Goal: Find specific page/section: Find specific page/section

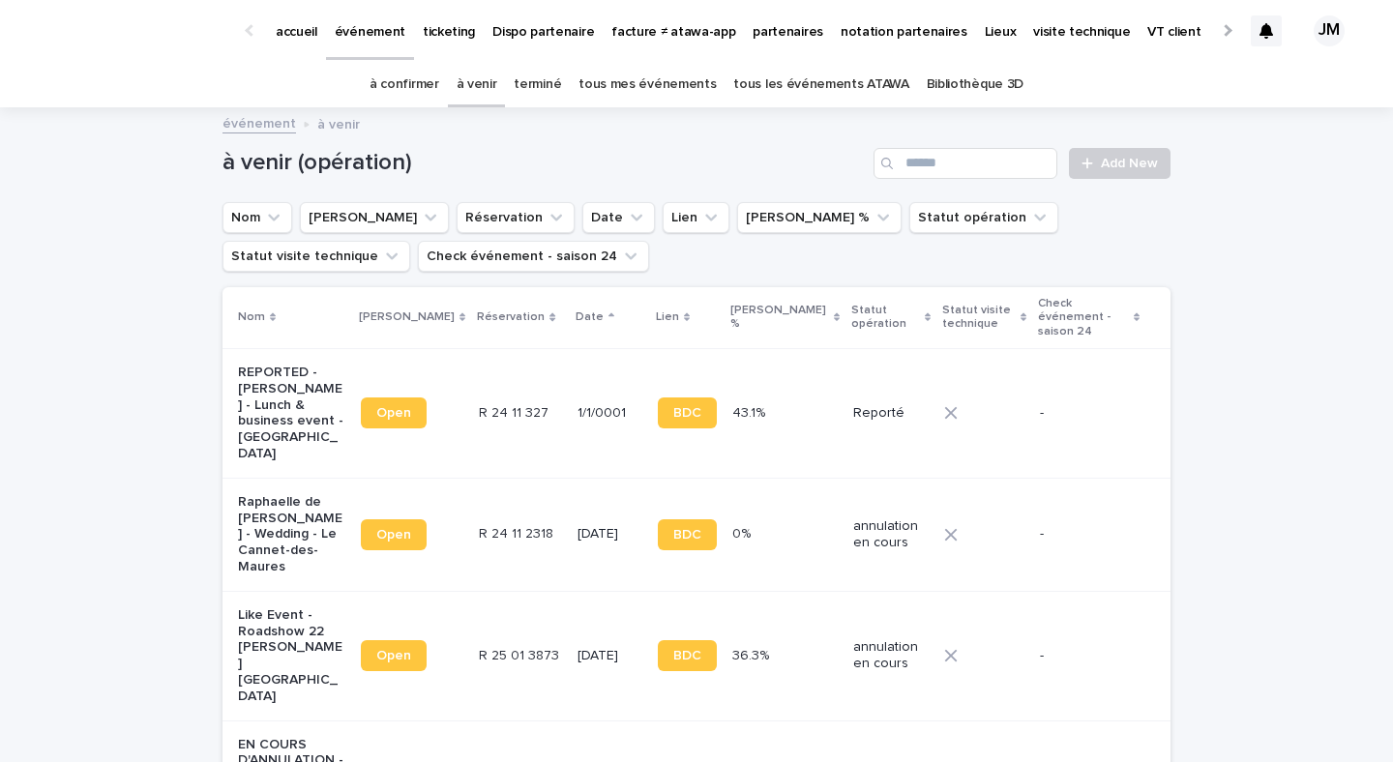
click at [724, 94] on div "tous les événements ATAWA" at bounding box center [820, 84] width 192 height 45
click at [753, 90] on link "tous les événements ATAWA" at bounding box center [820, 84] width 175 height 45
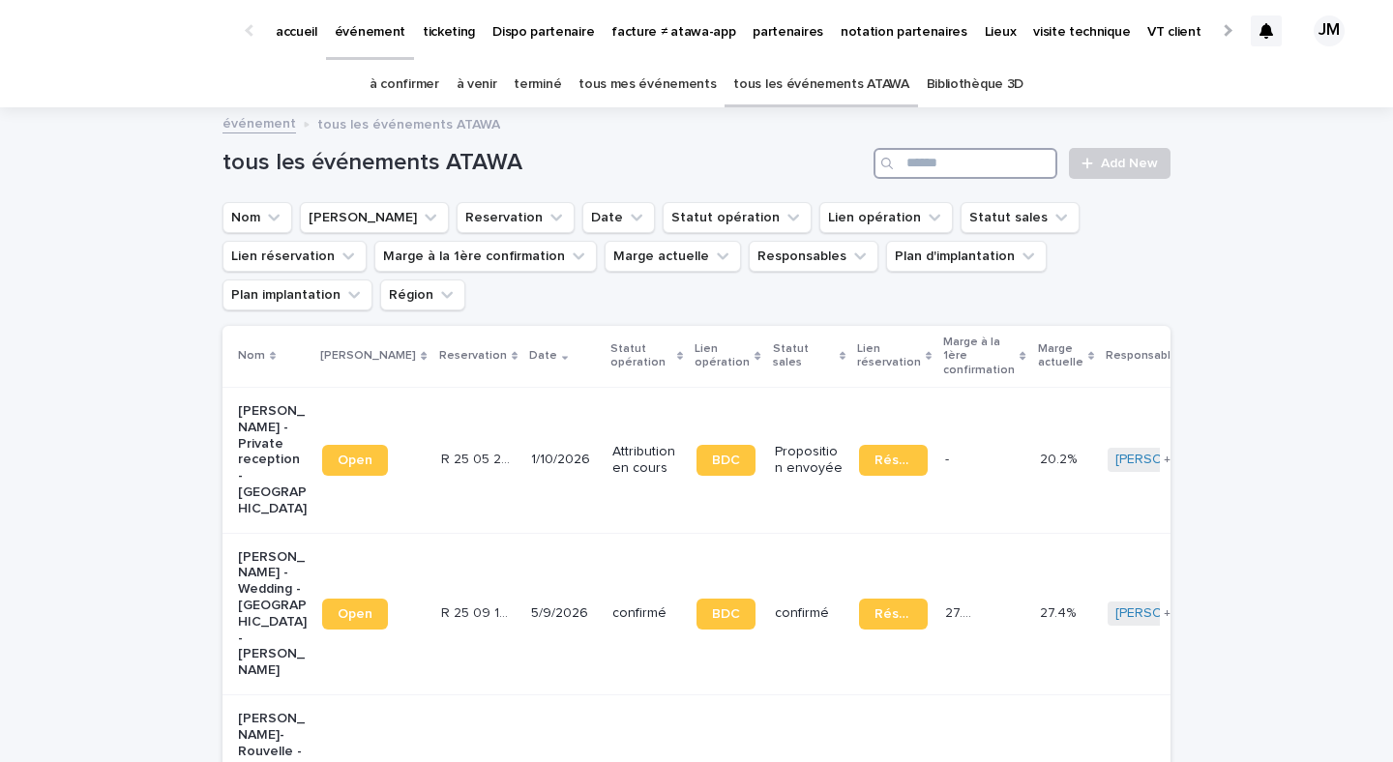
click at [979, 168] on input "Search" at bounding box center [965, 163] width 184 height 31
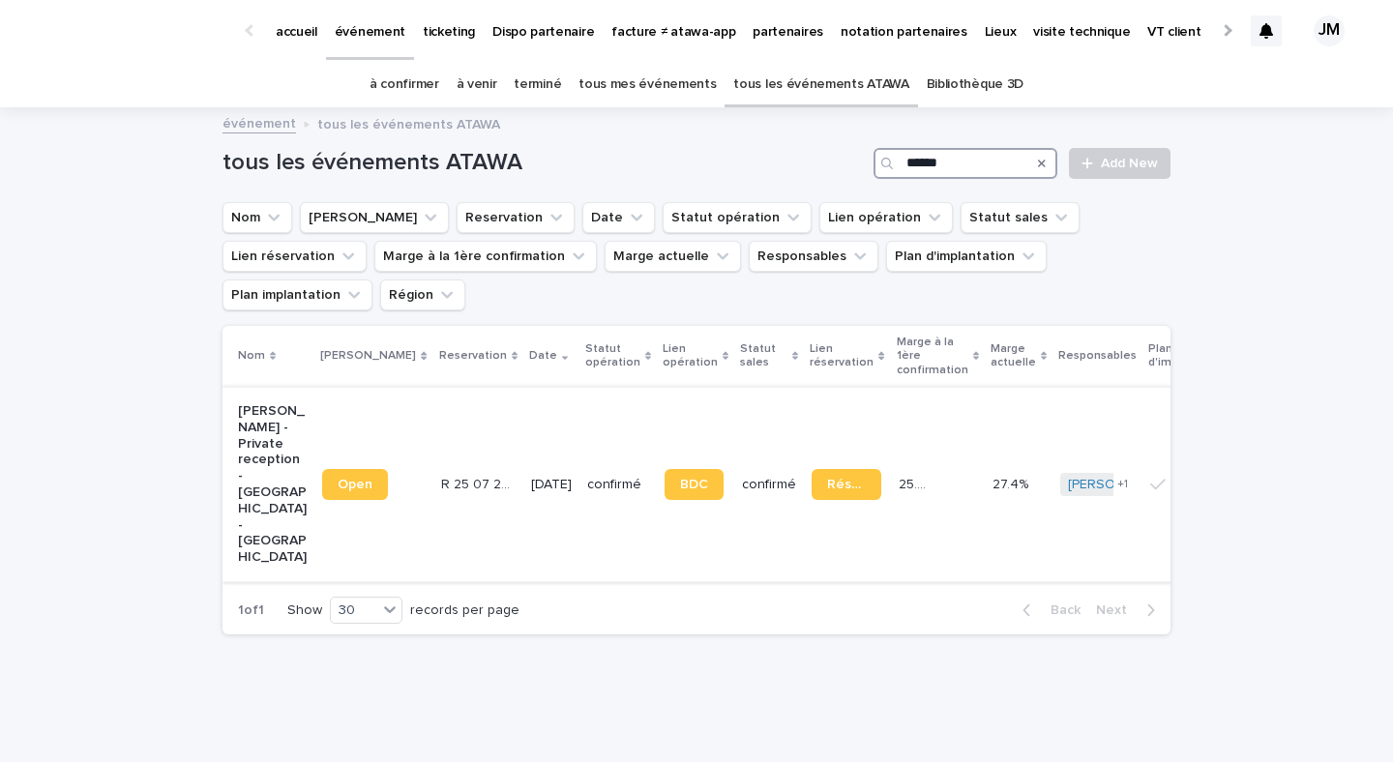
type input "******"
click at [753, 496] on td "confirmé" at bounding box center [769, 484] width 70 height 194
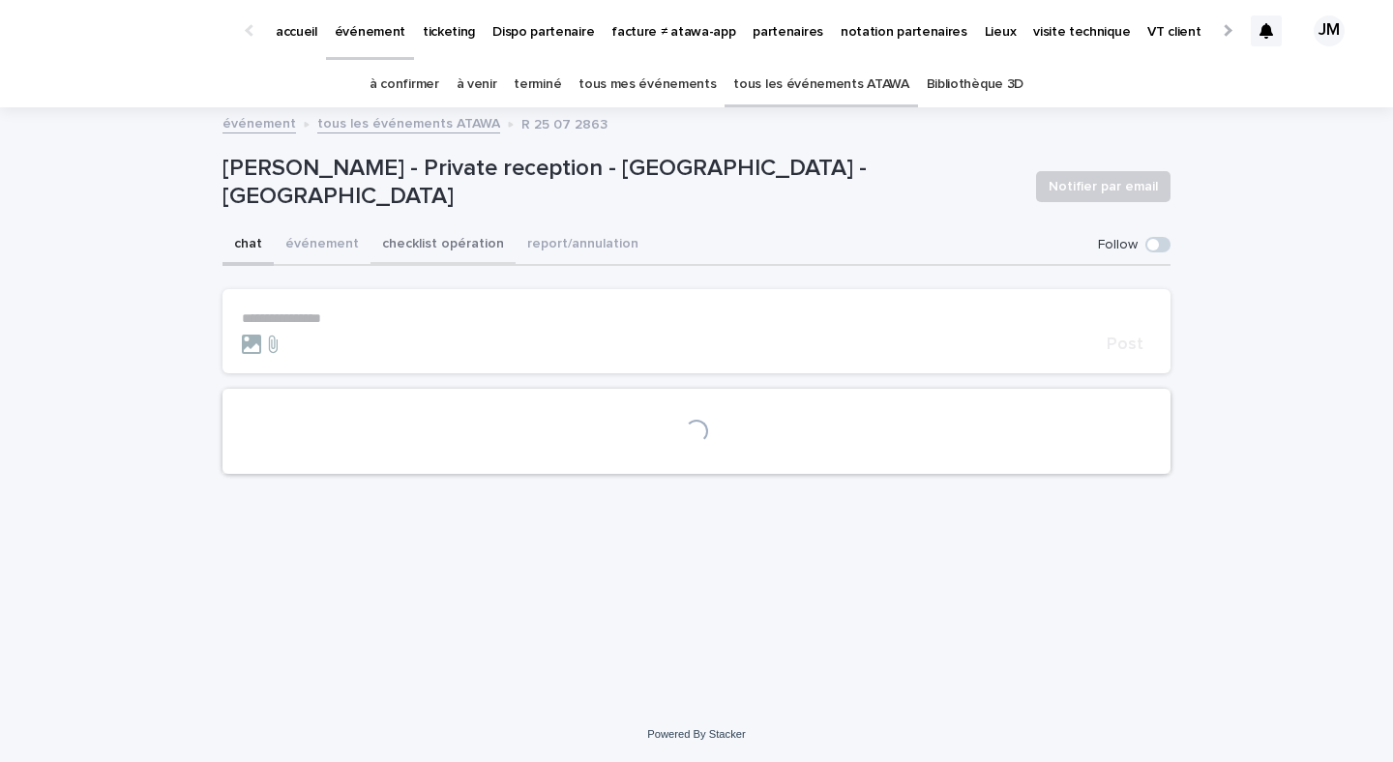
click at [461, 255] on button "checklist opération" at bounding box center [442, 245] width 145 height 41
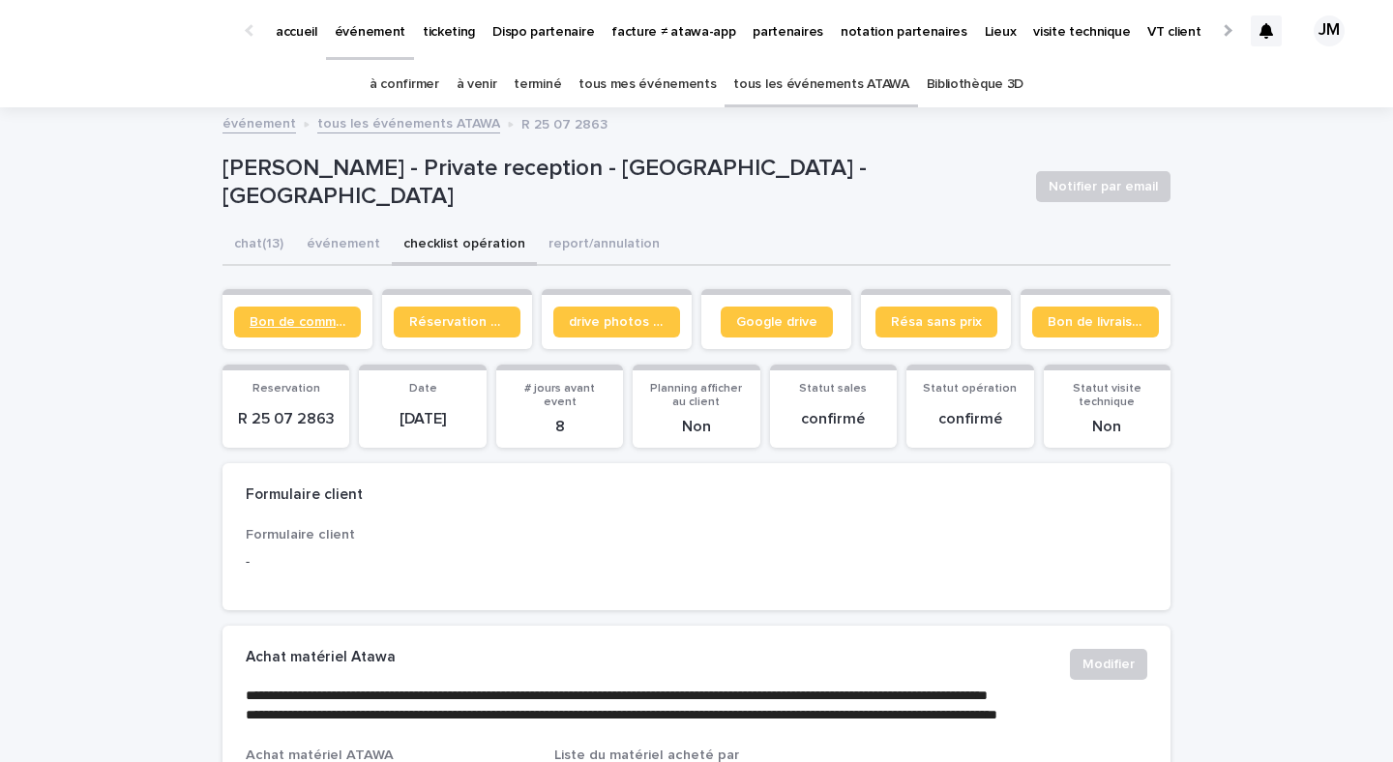
click at [262, 318] on span "Bon de commande" at bounding box center [298, 322] width 96 height 14
click at [812, 94] on link "tous les événements ATAWA" at bounding box center [820, 84] width 175 height 45
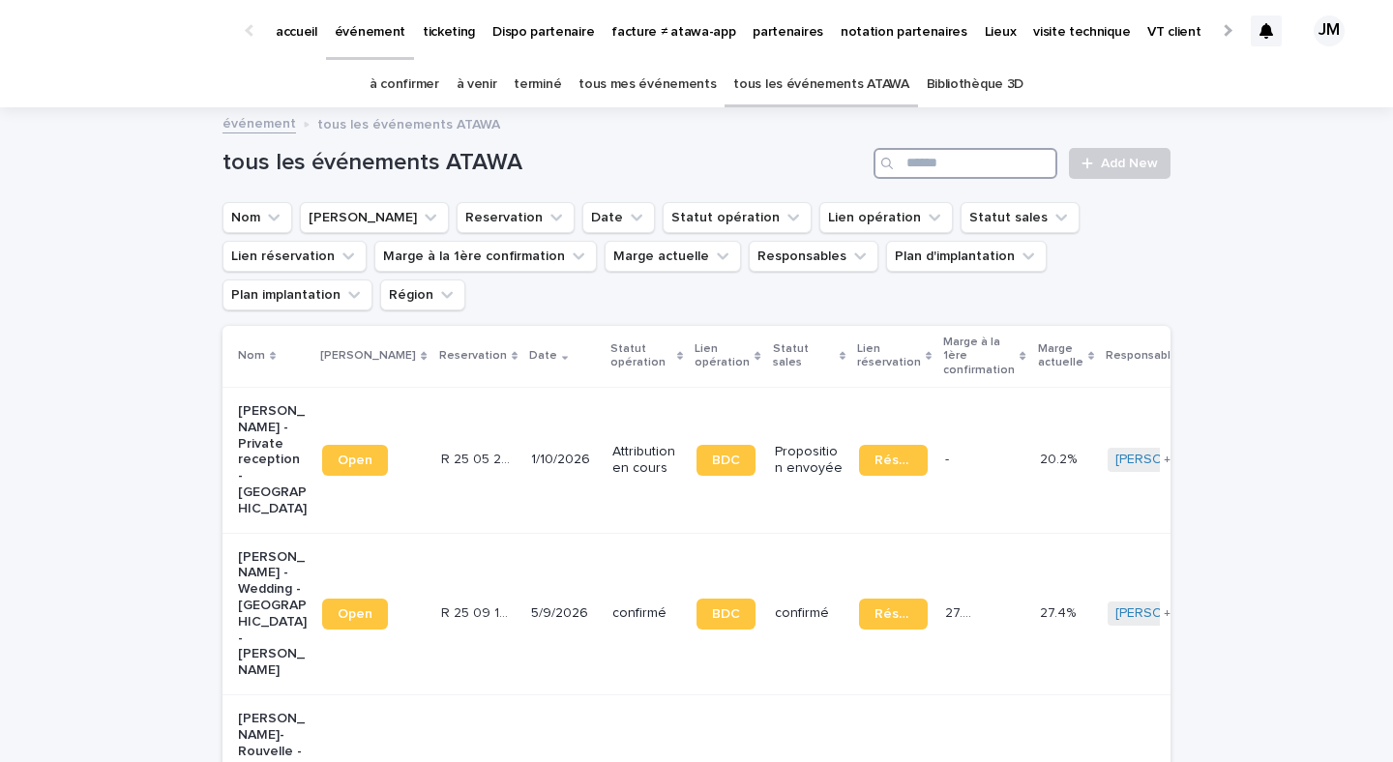
click at [936, 172] on input "Search" at bounding box center [965, 163] width 184 height 31
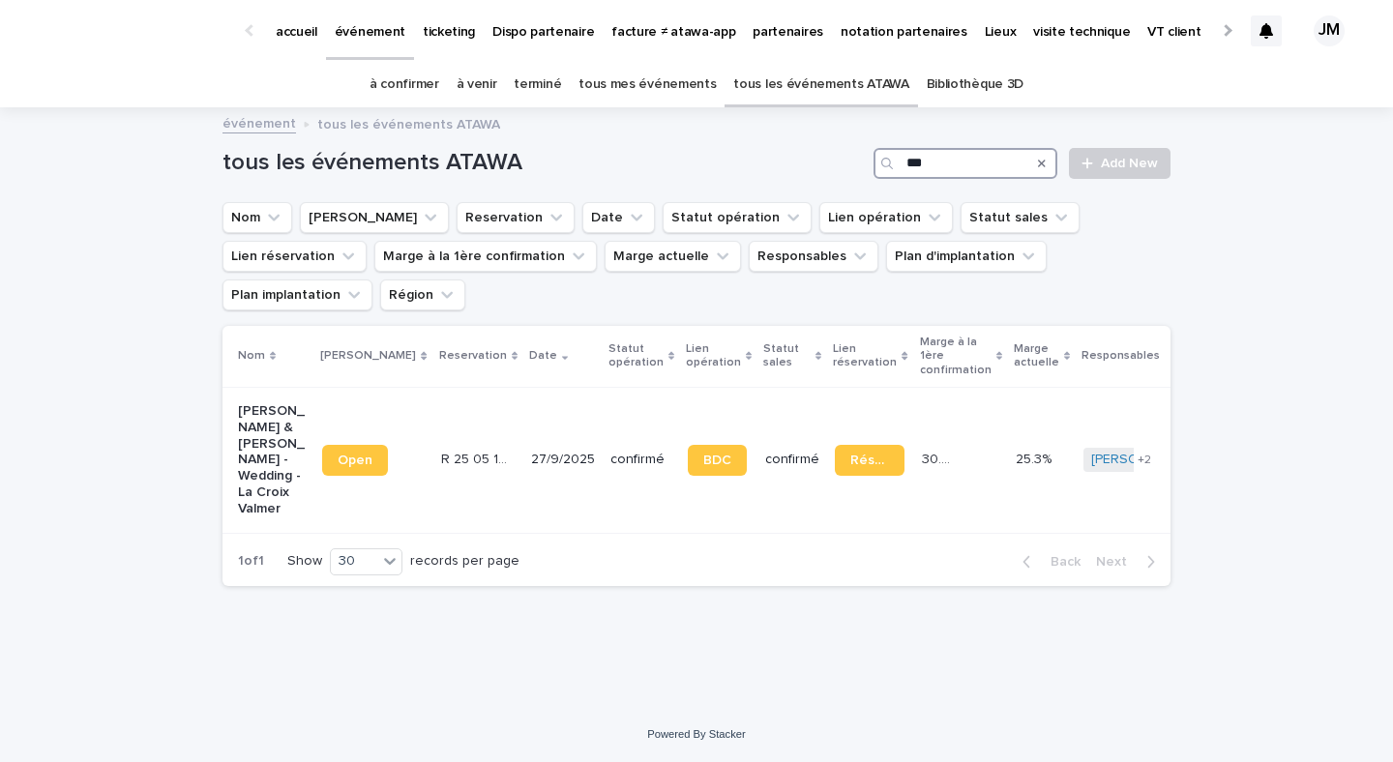
type input "***"
click at [504, 513] on div "Nom Lien Stacker Reservation Date Statut opération Lien opération Statut sales …" at bounding box center [696, 432] width 948 height 212
click at [523, 470] on td "27/9/2025" at bounding box center [562, 460] width 79 height 146
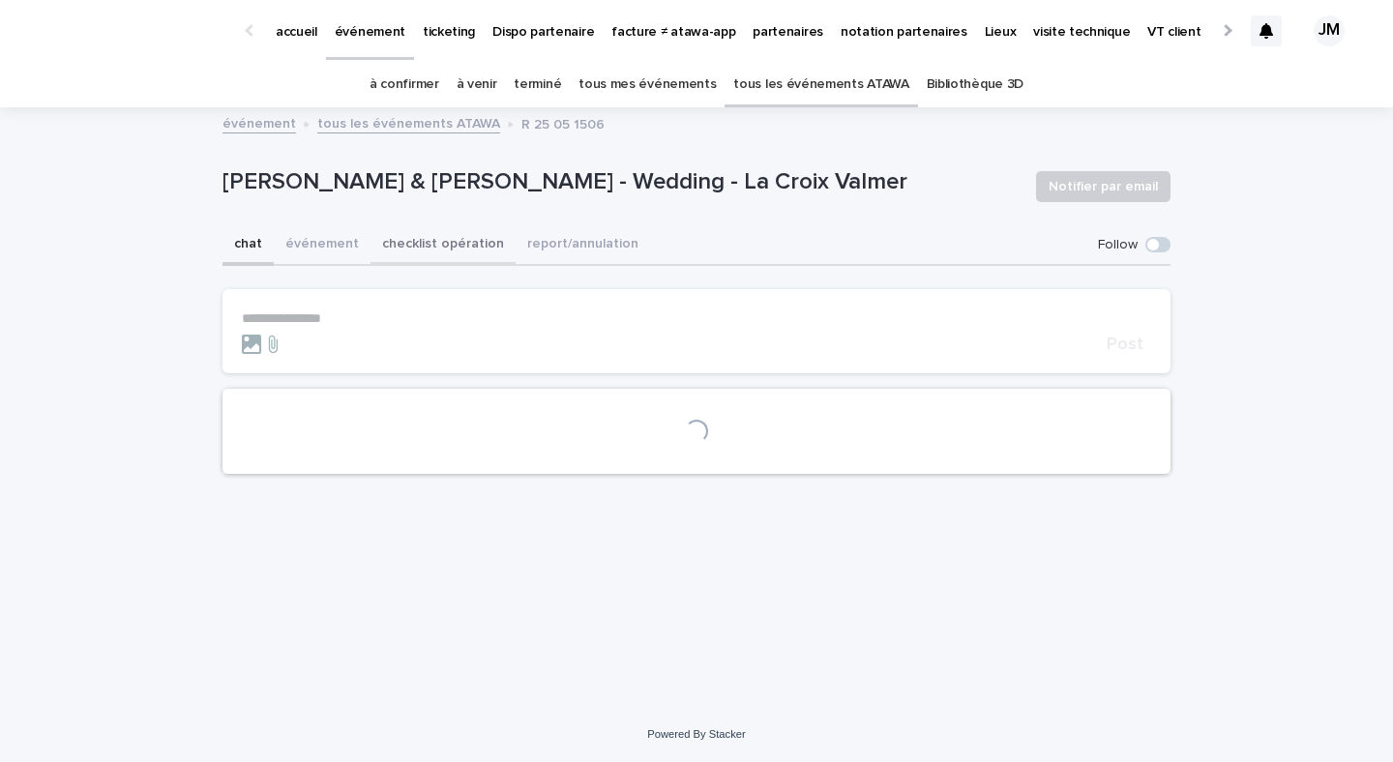
click at [438, 234] on button "checklist opération" at bounding box center [442, 245] width 145 height 41
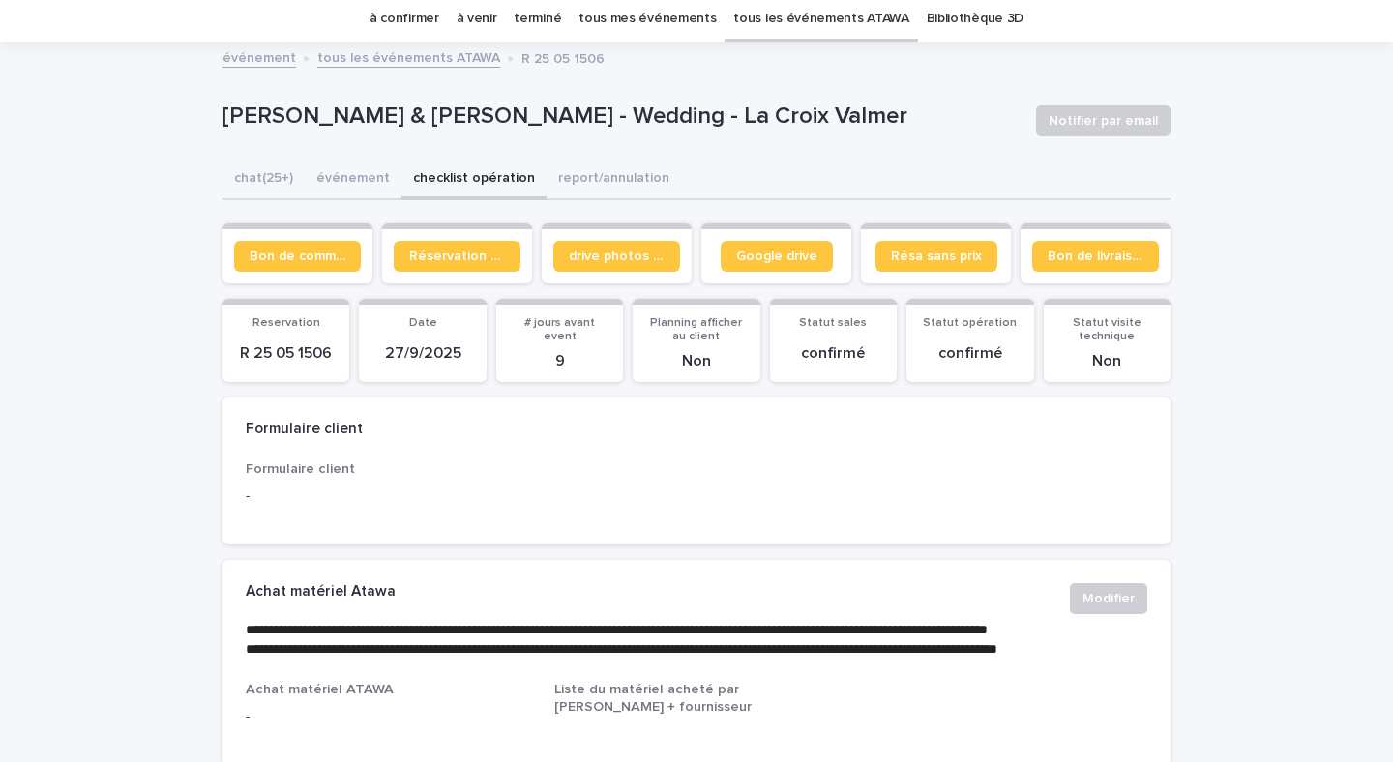
scroll to position [44, 0]
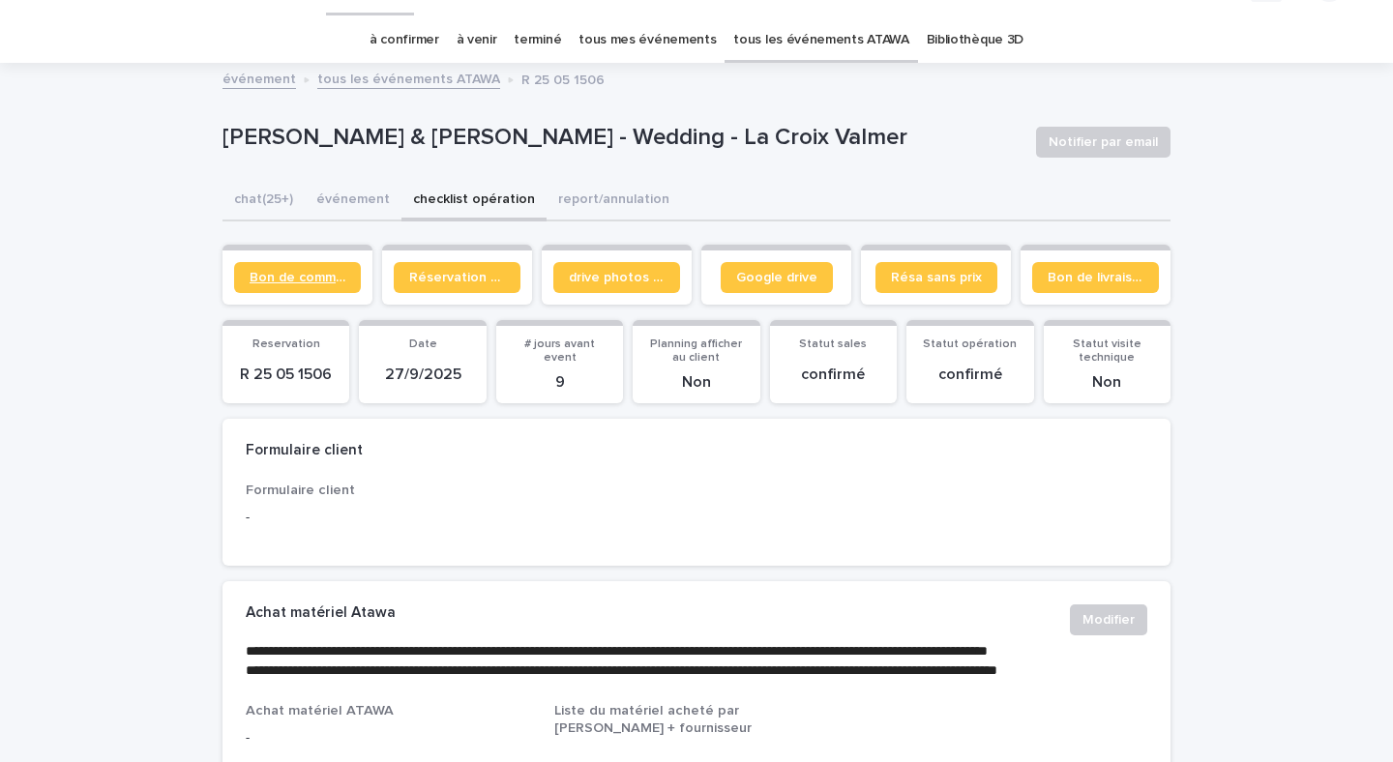
click at [287, 280] on span "Bon de commande" at bounding box center [298, 278] width 96 height 14
